Goal: Task Accomplishment & Management: Complete application form

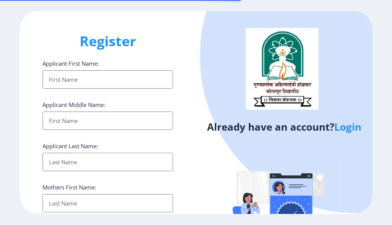
select select
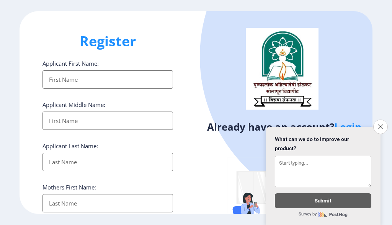
click at [76, 81] on input "Applicant First Name:" at bounding box center [107, 79] width 131 height 18
type input "jYOTI"
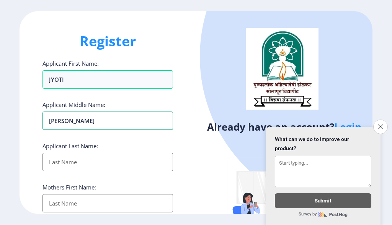
type input "[PERSON_NAME]"
click at [104, 160] on input "Applicant First Name:" at bounding box center [107, 162] width 131 height 18
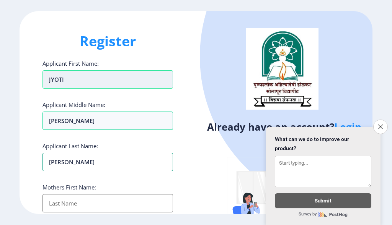
type input "[PERSON_NAME]"
click at [77, 78] on input "jYOTI" at bounding box center [107, 79] width 131 height 18
click at [50, 77] on input "jYOTI" at bounding box center [107, 79] width 131 height 18
click at [72, 83] on input "JYOTI" at bounding box center [107, 79] width 131 height 18
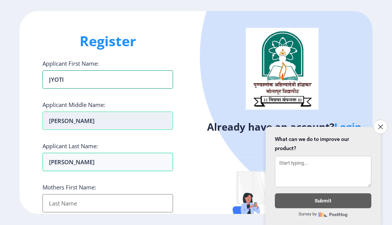
type input "JYOTI"
click at [91, 89] on input "[PERSON_NAME]" at bounding box center [107, 79] width 131 height 18
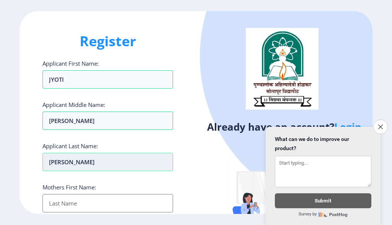
click at [87, 165] on input "[PERSON_NAME]" at bounding box center [107, 162] width 131 height 18
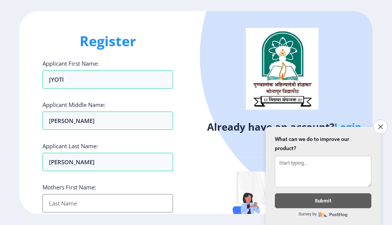
click at [89, 198] on input "Applicant First Name:" at bounding box center [107, 203] width 131 height 18
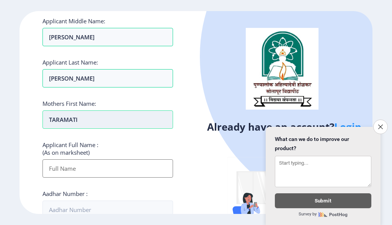
scroll to position [115, 0]
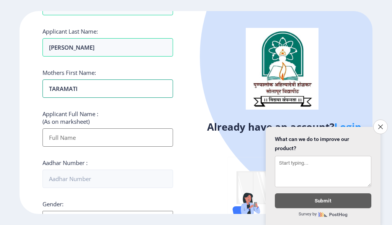
type input "TARAMATI"
click at [113, 142] on input "Applicant First Name:" at bounding box center [107, 138] width 131 height 18
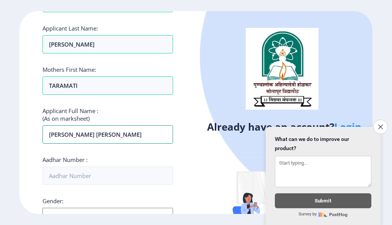
scroll to position [119, 0]
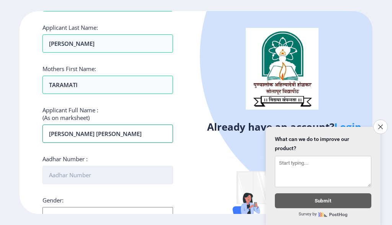
type input "[PERSON_NAME] [PERSON_NAME]"
click at [103, 178] on input "Aadhar Number :" at bounding box center [107, 175] width 131 height 18
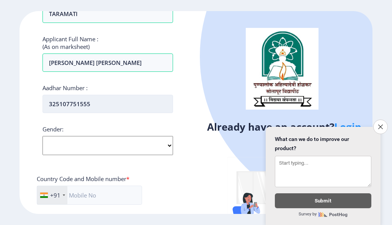
scroll to position [195, 0]
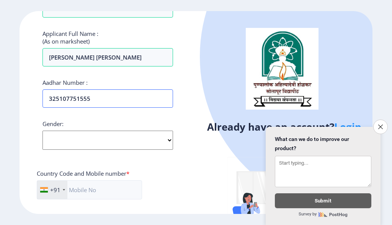
type input "325107751555"
click at [97, 139] on select "Select Gender [DEMOGRAPHIC_DATA] [DEMOGRAPHIC_DATA] Other" at bounding box center [107, 140] width 131 height 19
select select "[DEMOGRAPHIC_DATA]"
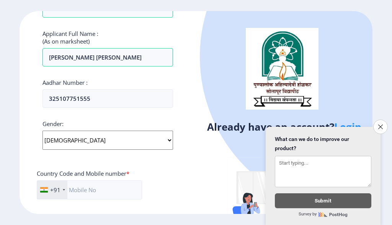
click at [42, 131] on select "Select Gender [DEMOGRAPHIC_DATA] [DEMOGRAPHIC_DATA] Other" at bounding box center [107, 140] width 131 height 19
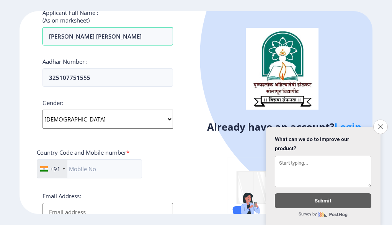
scroll to position [234, 0]
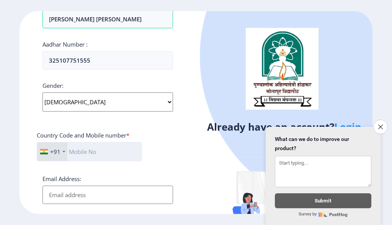
click at [110, 150] on input "text" at bounding box center [89, 151] width 105 height 19
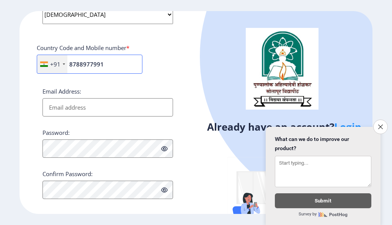
scroll to position [330, 0]
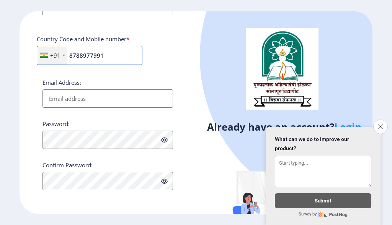
type input "8788977991"
click at [102, 98] on input "Email Address:" at bounding box center [107, 99] width 131 height 18
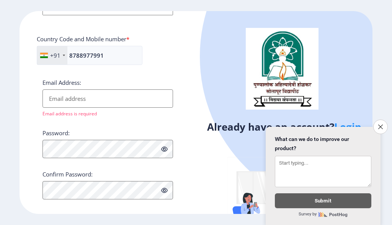
click at [164, 149] on icon at bounding box center [164, 150] width 7 height 6
click at [380, 124] on icon "Close survey" at bounding box center [380, 126] width 5 height 5
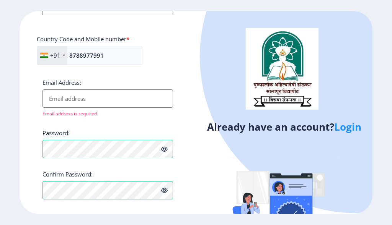
scroll to position [339, 0]
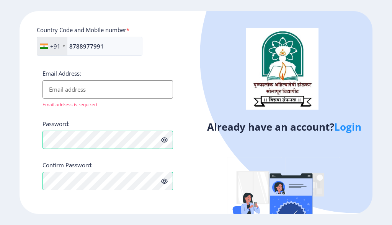
click at [92, 90] on input "Email Address:" at bounding box center [107, 89] width 131 height 18
click at [100, 91] on input "Email Address:" at bounding box center [107, 89] width 131 height 18
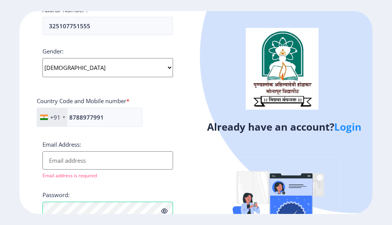
scroll to position [230, 0]
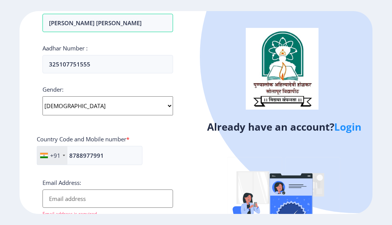
click at [85, 198] on input "Email Address:" at bounding box center [107, 199] width 131 height 18
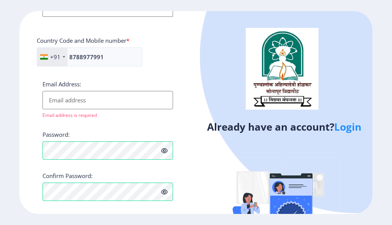
scroll to position [339, 0]
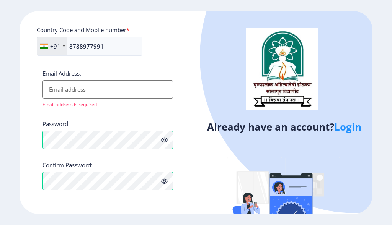
click at [196, 150] on div "Already have an account? Login" at bounding box center [284, 143] width 176 height 265
click at [95, 92] on input "Email Address:" at bounding box center [107, 89] width 131 height 18
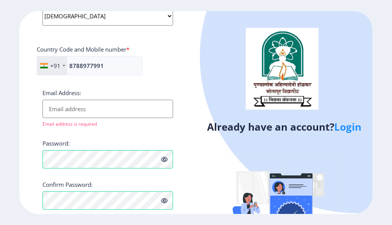
scroll to position [301, 0]
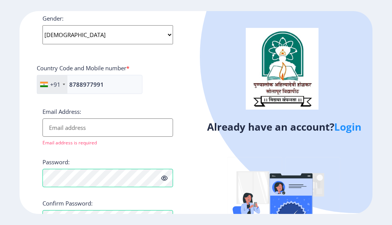
click at [100, 128] on input "Email Address:" at bounding box center [107, 128] width 131 height 18
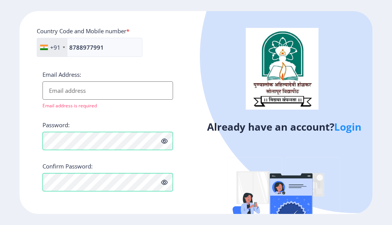
scroll to position [339, 0]
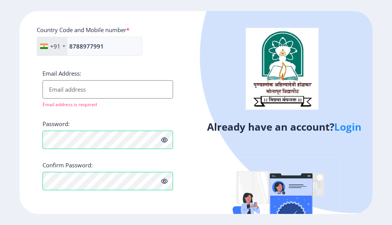
click at [109, 91] on input "Email Address:" at bounding box center [107, 89] width 131 height 18
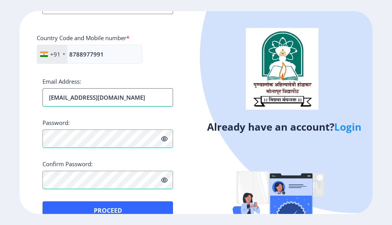
scroll to position [348, 0]
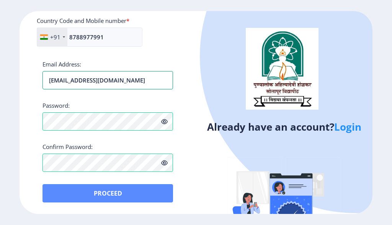
type input "[EMAIL_ADDRESS][DOMAIN_NAME]"
click at [108, 198] on button "Proceed" at bounding box center [107, 194] width 131 height 18
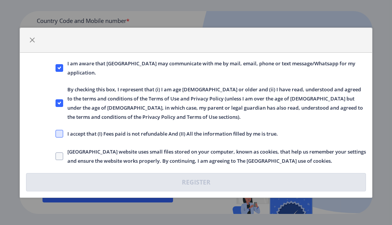
click at [57, 134] on span at bounding box center [60, 134] width 8 height 8
click at [56, 134] on input "I accept that (I) Fees paid is not refundable And (II) All the information fill…" at bounding box center [56, 134] width 0 height 0
checkbox input "true"
click at [57, 156] on span at bounding box center [60, 157] width 8 height 8
click at [56, 156] on input "[GEOGRAPHIC_DATA] website uses small files stored on your computer, known as co…" at bounding box center [56, 156] width 0 height 0
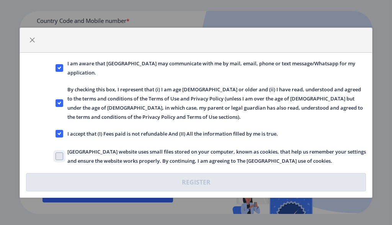
checkbox input "true"
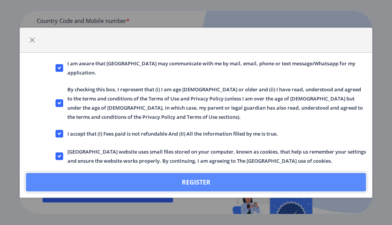
click at [187, 177] on button "Register" at bounding box center [196, 182] width 340 height 18
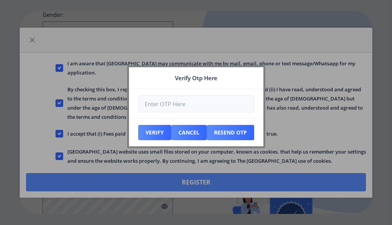
scroll to position [392, 0]
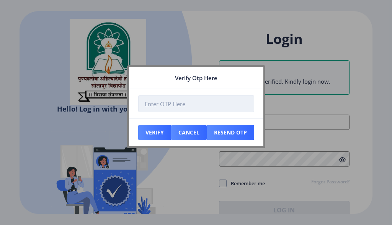
click at [160, 104] on input "number" at bounding box center [196, 103] width 116 height 17
